Goal: Communication & Community: Share content

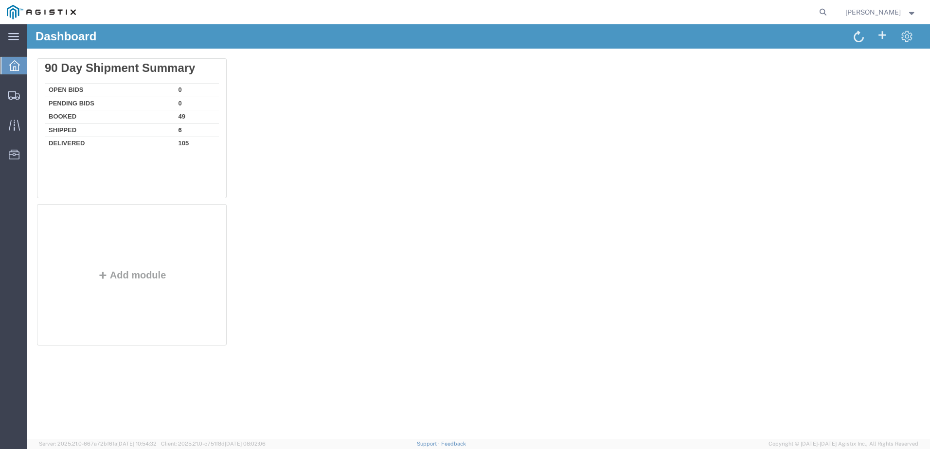
click at [787, 14] on agx-global-search at bounding box center [675, 12] width 311 height 24
click at [830, 17] on icon at bounding box center [823, 12] width 14 height 14
paste input "57095049"
type input "57095049"
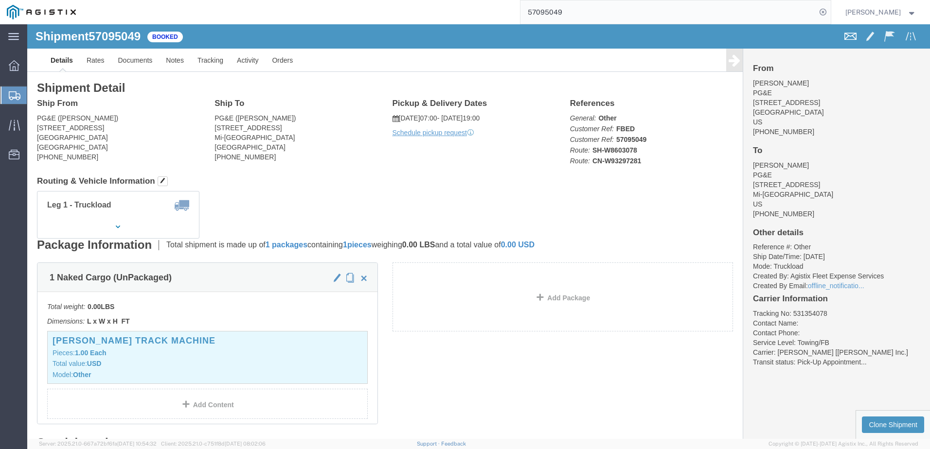
click span
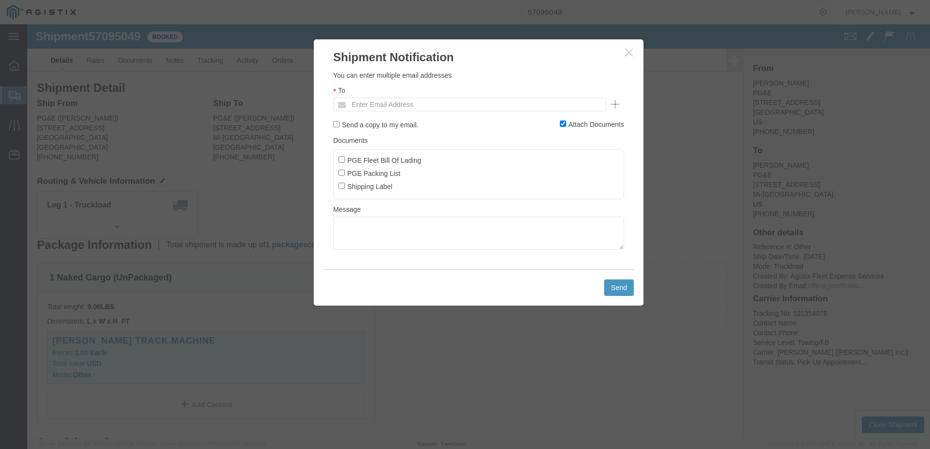
click ul "Enter Email Address"
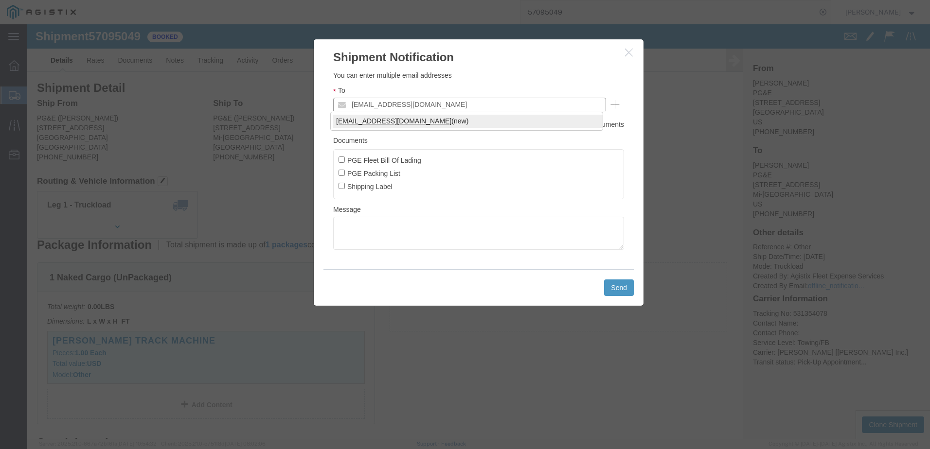
type input "[EMAIL_ADDRESS][DOMAIN_NAME]"
click label "PGE Fleet Bill Of Lading"
click input "PGE Fleet Bill Of Lading"
checkbox input "true"
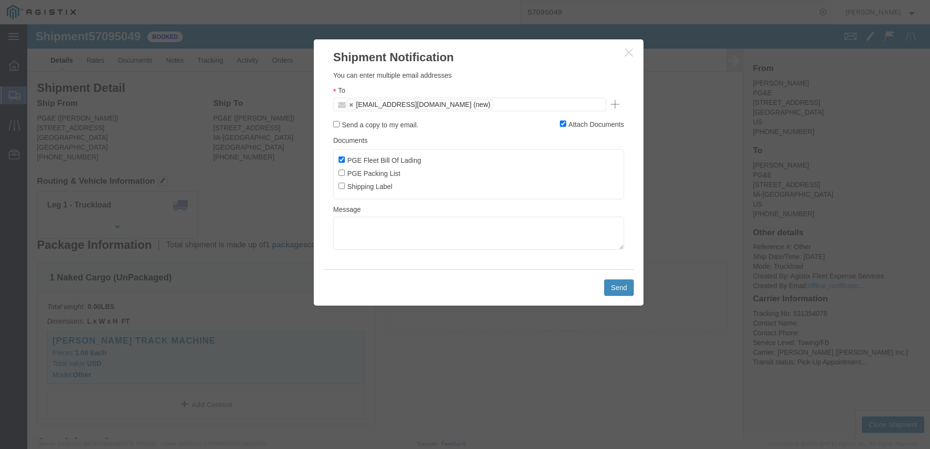
click button "Send"
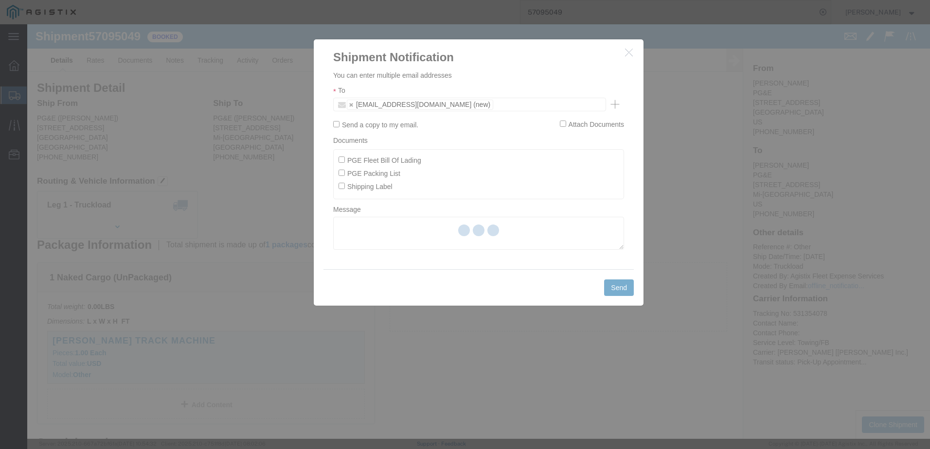
checkbox input "false"
